Goal: Transaction & Acquisition: Purchase product/service

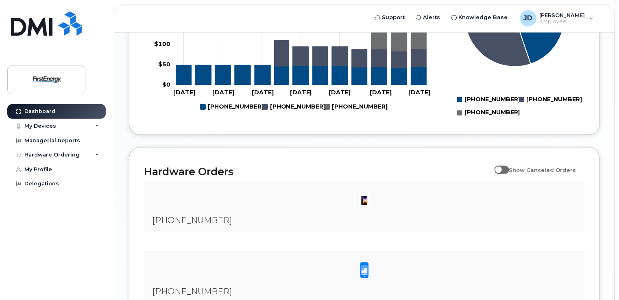
scroll to position [557, 0]
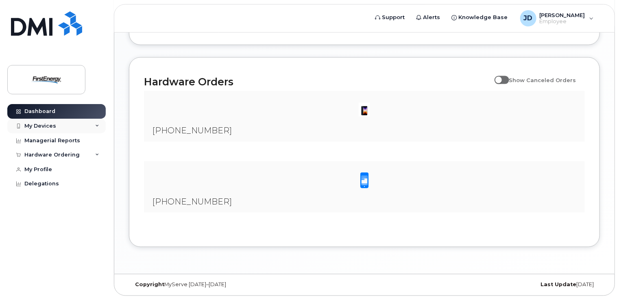
click at [35, 125] on div "My Devices" at bounding box center [40, 126] width 32 height 7
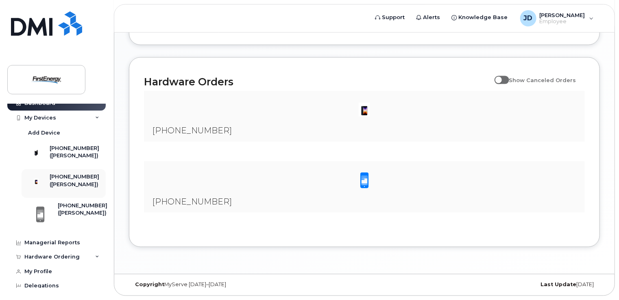
scroll to position [0, 0]
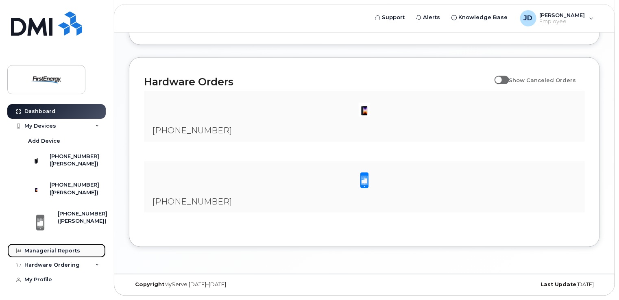
click at [50, 254] on div "Managerial Reports" at bounding box center [52, 251] width 56 height 7
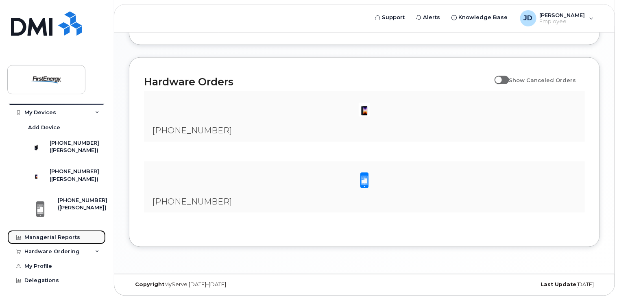
scroll to position [24, 0]
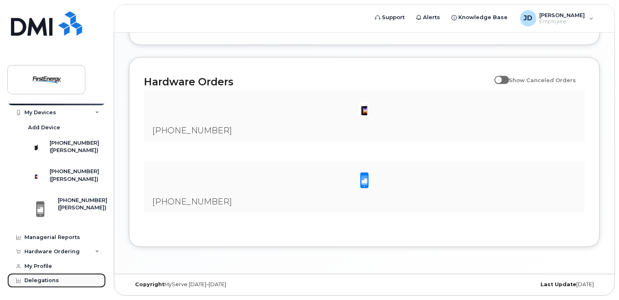
click at [43, 281] on div "Delegations" at bounding box center [41, 280] width 35 height 7
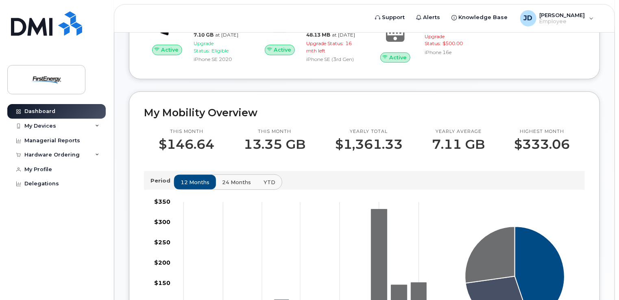
scroll to position [69, 0]
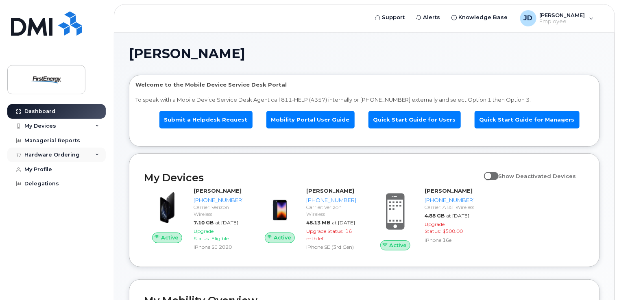
click at [97, 154] on icon at bounding box center [97, 155] width 4 height 4
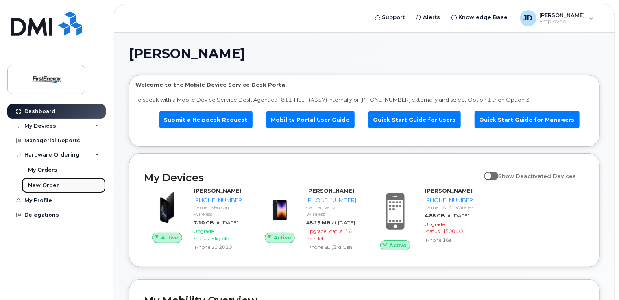
click at [45, 185] on div "New Order" at bounding box center [43, 185] width 31 height 7
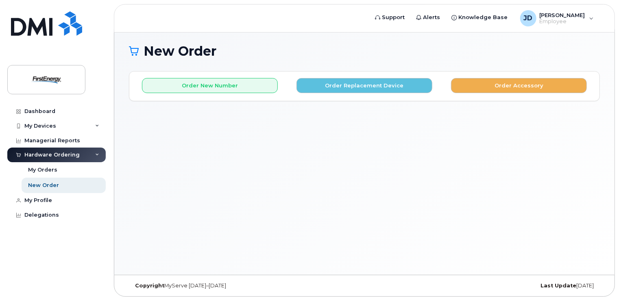
scroll to position [4, 0]
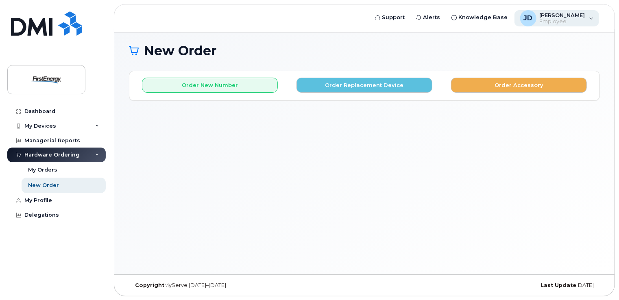
click at [592, 18] on div "JD Jacobs, Daniel S Employee" at bounding box center [556, 18] width 85 height 16
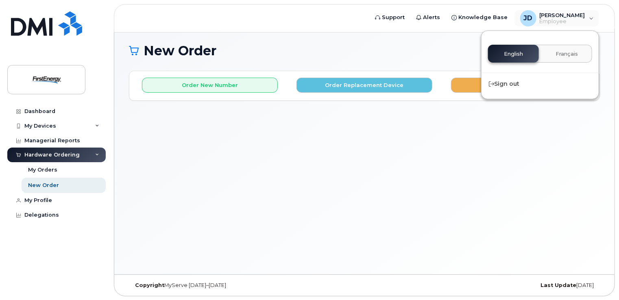
click at [348, 141] on div "New Order × Share This Order If you want to allow others to create or edit orde…" at bounding box center [364, 152] width 500 height 246
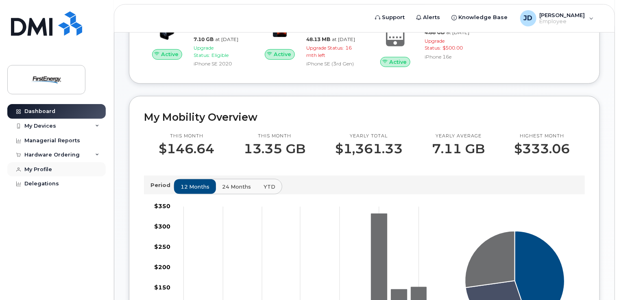
scroll to position [163, 0]
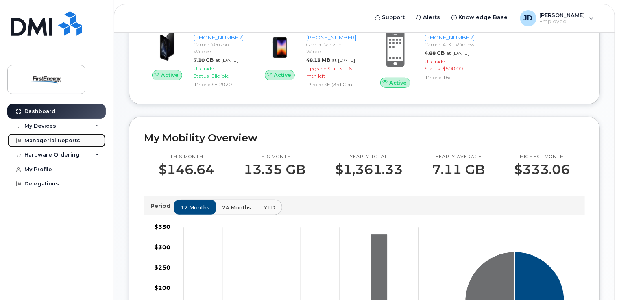
click at [39, 141] on div "Managerial Reports" at bounding box center [52, 140] width 56 height 7
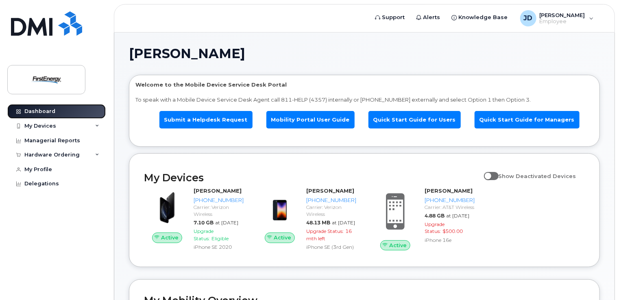
click at [41, 111] on div "Dashboard" at bounding box center [39, 111] width 31 height 7
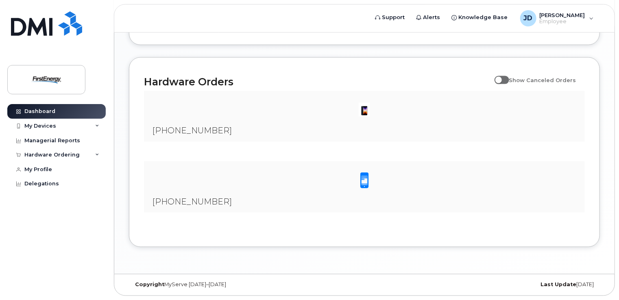
scroll to position [557, 0]
click at [501, 79] on input "Show Canceled Orders" at bounding box center [497, 75] width 7 height 7
checkbox input "true"
click at [38, 185] on div "Delegations" at bounding box center [41, 183] width 35 height 7
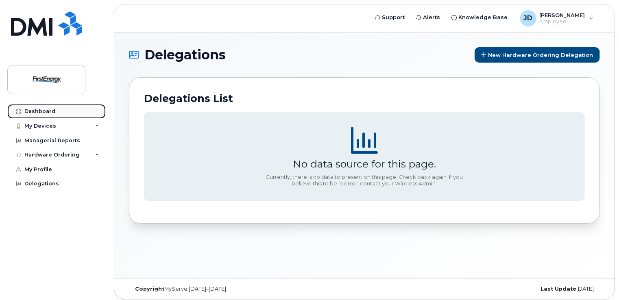
click at [38, 113] on div "Dashboard" at bounding box center [39, 111] width 31 height 7
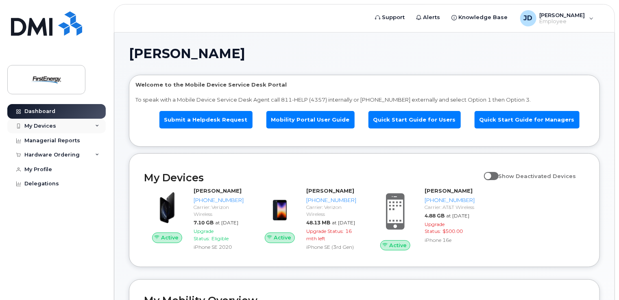
click at [96, 125] on icon at bounding box center [97, 126] width 4 height 4
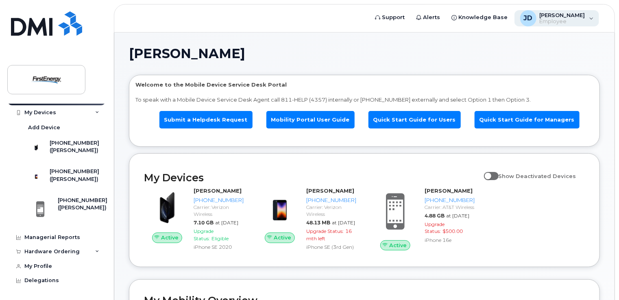
click at [591, 18] on div "JD Jacobs, Daniel S Employee" at bounding box center [556, 18] width 85 height 16
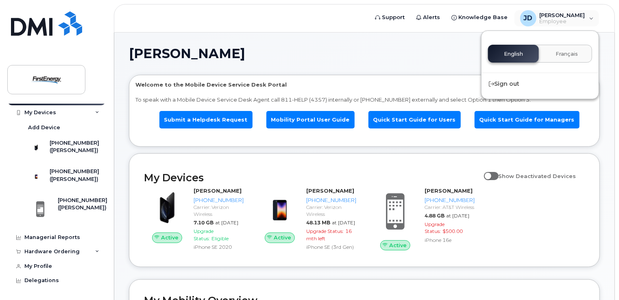
click at [515, 55] on div "English Français" at bounding box center [540, 54] width 104 height 18
click at [533, 20] on span "JD" at bounding box center [528, 18] width 9 height 10
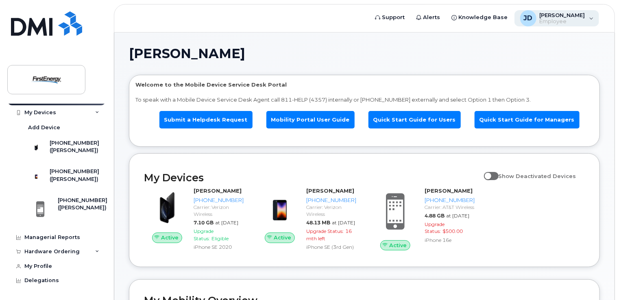
click at [532, 19] on span "JD" at bounding box center [528, 18] width 9 height 10
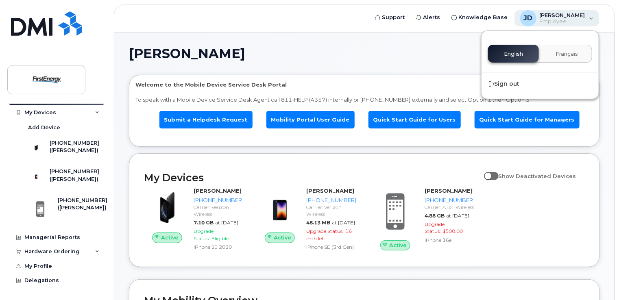
click at [561, 14] on span "[PERSON_NAME]" at bounding box center [562, 15] width 46 height 7
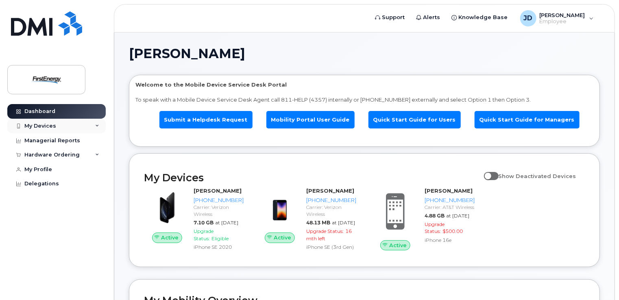
click at [96, 126] on icon at bounding box center [97, 126] width 4 height 4
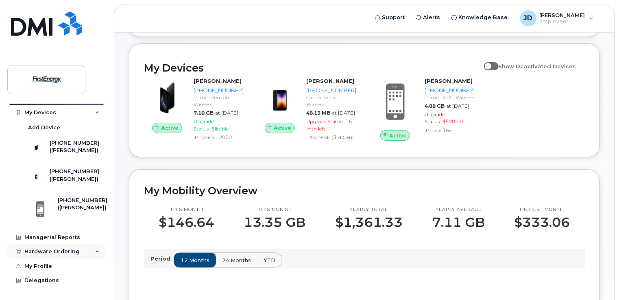
scroll to position [122, 0]
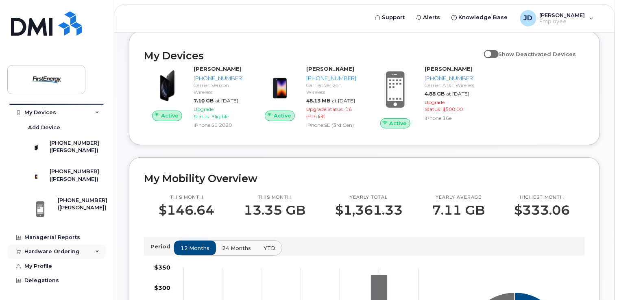
click at [95, 252] on icon at bounding box center [97, 252] width 4 height 4
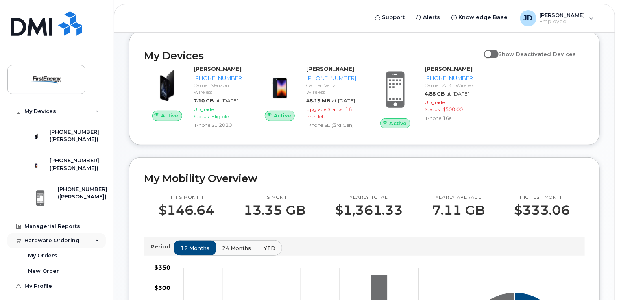
scroll to position [56, 0]
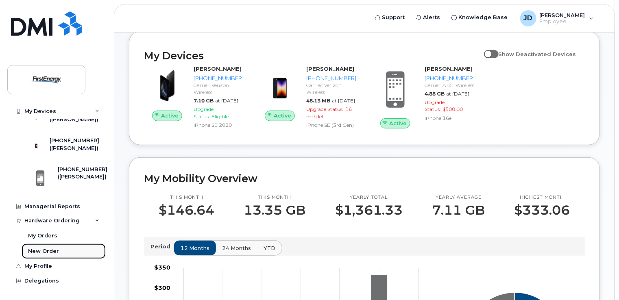
click at [43, 250] on div "New Order" at bounding box center [43, 251] width 31 height 7
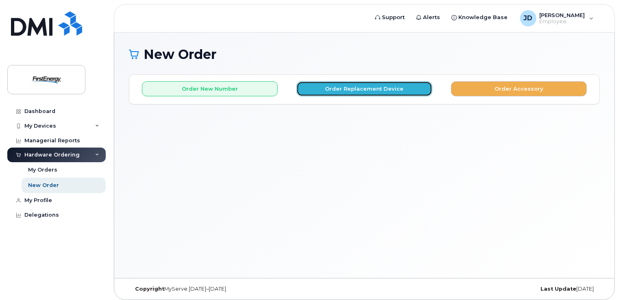
click at [356, 89] on button "Order Replacement Device" at bounding box center [364, 88] width 136 height 15
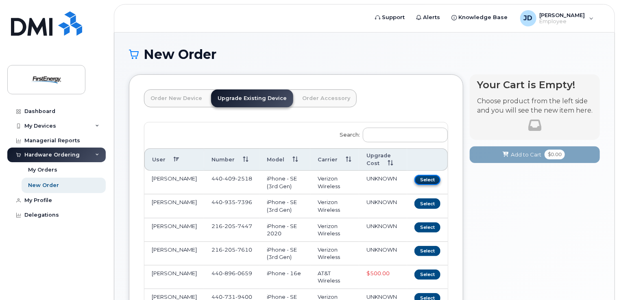
click at [421, 180] on button "Select" at bounding box center [427, 180] width 26 height 10
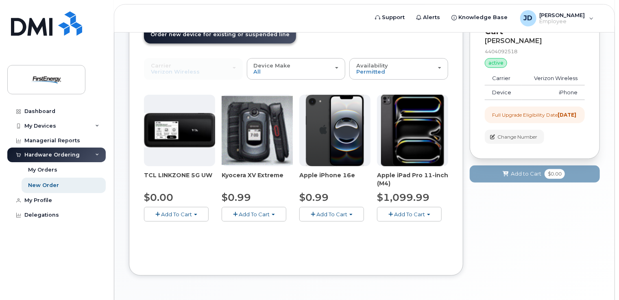
scroll to position [50, 0]
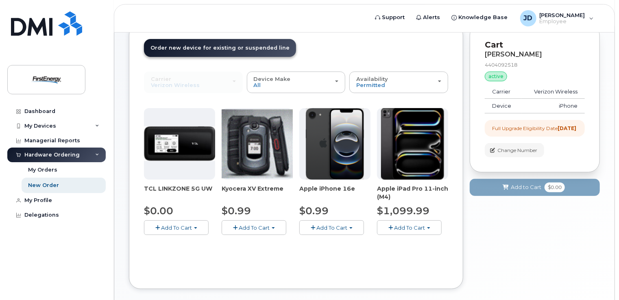
click at [331, 229] on span "Add To Cart" at bounding box center [331, 227] width 31 height 7
click at [333, 229] on span "Add To Cart" at bounding box center [331, 227] width 31 height 7
click at [312, 226] on span "button" at bounding box center [313, 227] width 4 height 5
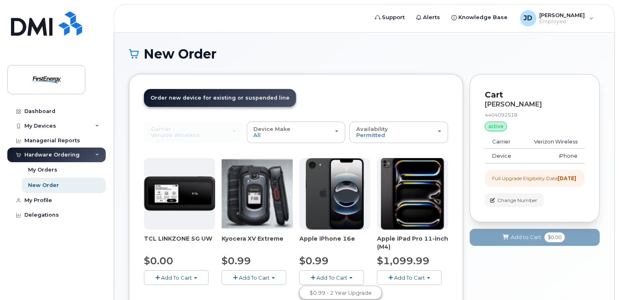
scroll to position [0, 0]
click at [336, 195] on img at bounding box center [335, 195] width 59 height 72
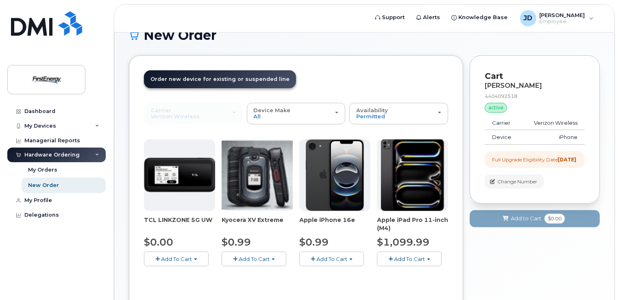
scroll to position [10, 0]
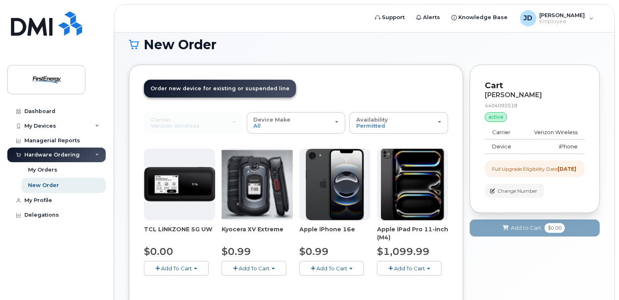
click at [350, 268] on span "button" at bounding box center [350, 269] width 3 height 2
click at [343, 283] on link "$0.99 - 2 Year Upgrade" at bounding box center [340, 283] width 78 height 10
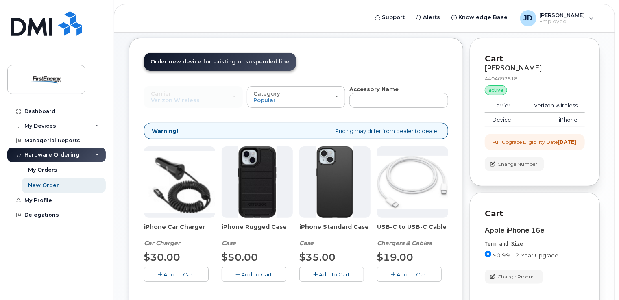
scroll to position [50, 0]
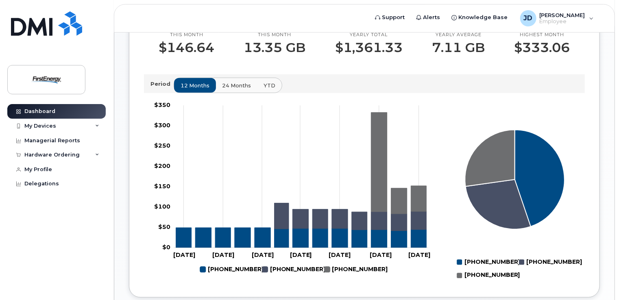
scroll to position [41, 0]
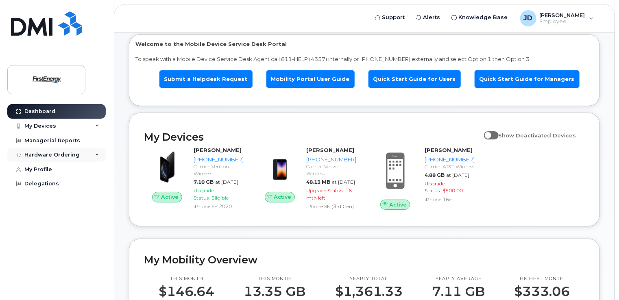
click at [93, 155] on div "Hardware Ordering" at bounding box center [56, 155] width 98 height 15
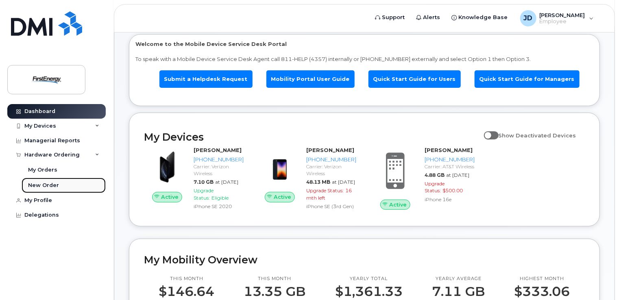
click at [47, 186] on div "New Order" at bounding box center [43, 185] width 31 height 7
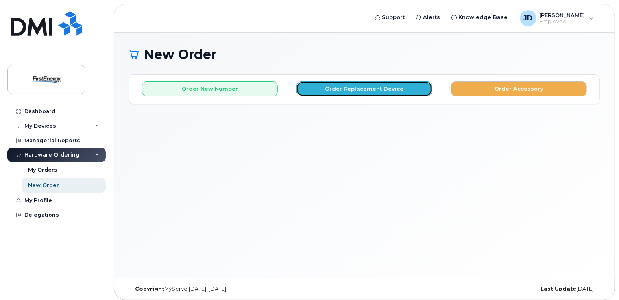
click at [372, 87] on button "Order Replacement Device" at bounding box center [364, 88] width 136 height 15
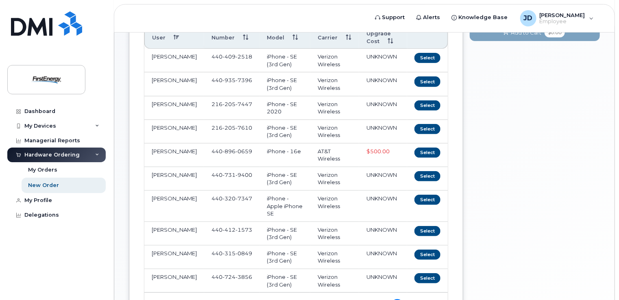
scroll to position [163, 0]
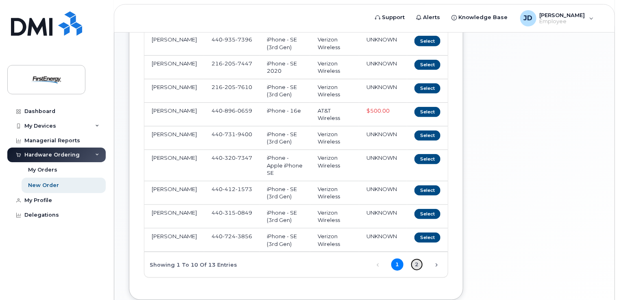
click at [415, 259] on link "2" at bounding box center [417, 265] width 12 height 12
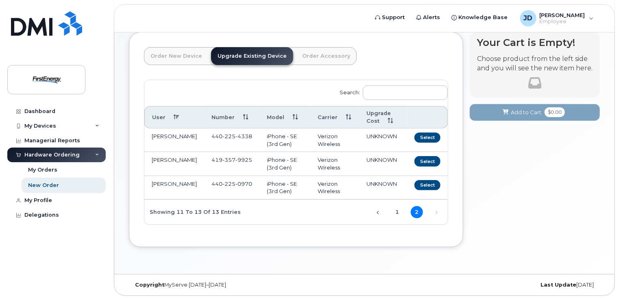
scroll to position [41, 0]
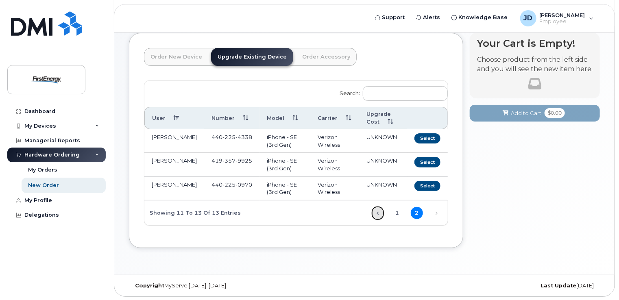
click at [378, 212] on link "Previous" at bounding box center [378, 213] width 12 height 12
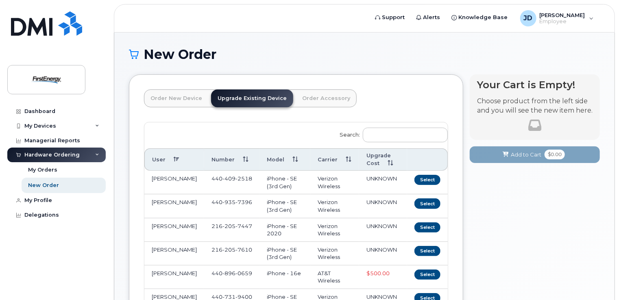
scroll to position [0, 0]
